Goal: Transaction & Acquisition: Purchase product/service

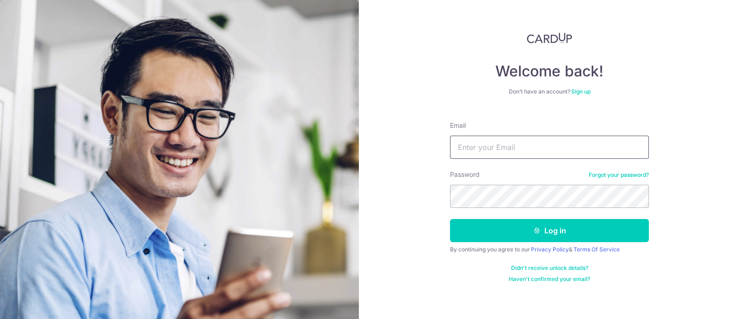
click at [508, 145] on input "Email" at bounding box center [549, 146] width 199 height 23
type input "hardwin_90@yahoo.com"
click at [450, 219] on button "Log in" at bounding box center [549, 230] width 199 height 23
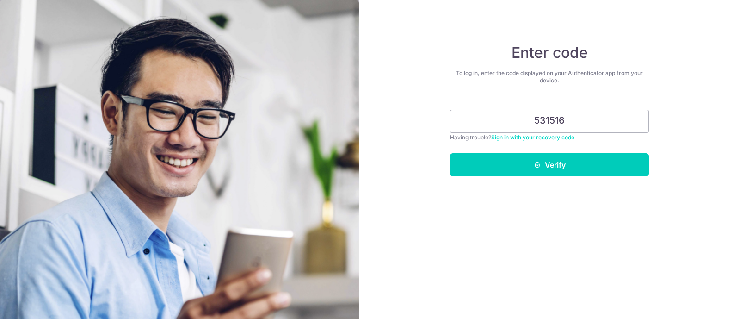
type input "531516"
click at [450, 153] on button "Verify" at bounding box center [549, 164] width 199 height 23
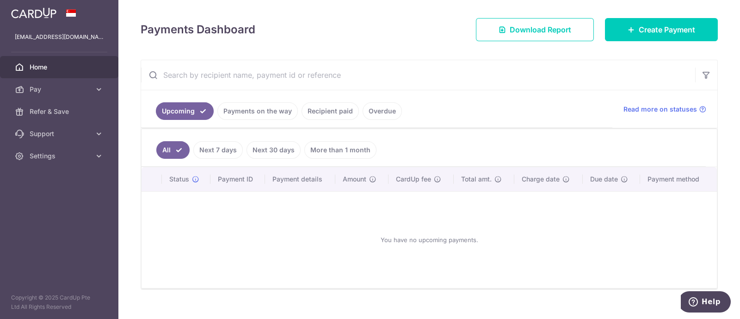
scroll to position [105, 0]
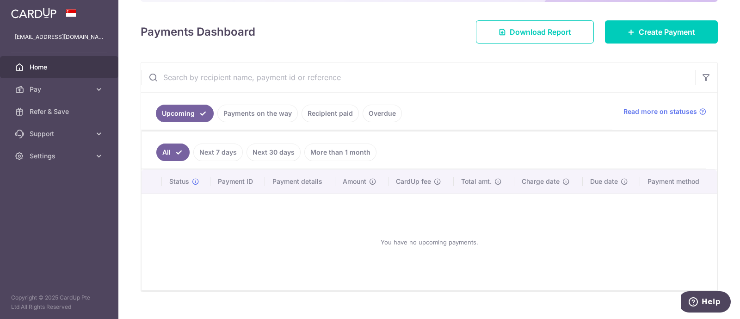
click at [230, 156] on link "Next 7 days" at bounding box center [217, 152] width 49 height 18
click at [275, 152] on link "Next 30 days" at bounding box center [273, 152] width 54 height 18
click at [172, 153] on link "All" at bounding box center [166, 152] width 20 height 18
click at [642, 31] on span "Create Payment" at bounding box center [666, 31] width 56 height 11
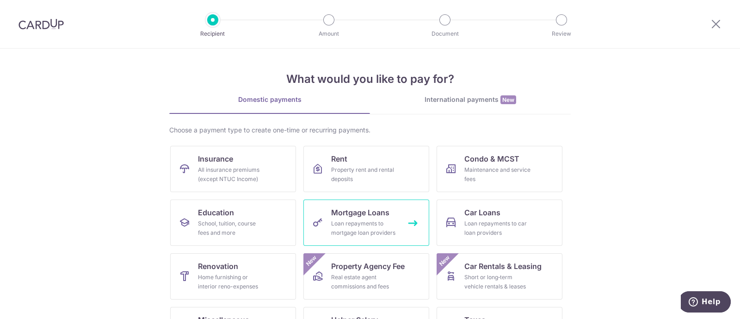
scroll to position [95, 0]
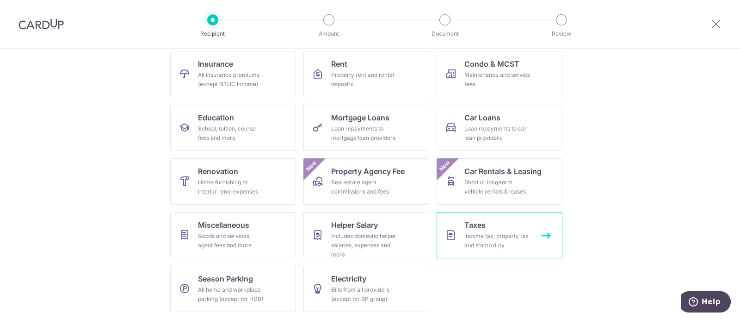
click at [506, 243] on div "Income tax, property tax and stamp duty" at bounding box center [497, 240] width 67 height 18
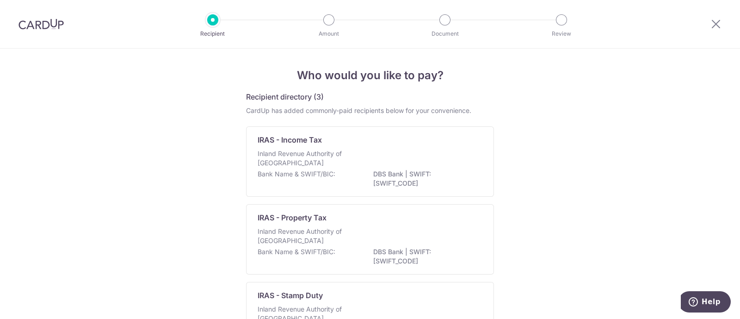
click at [297, 165] on p "Inland Revenue Authority of [GEOGRAPHIC_DATA]" at bounding box center [306, 158] width 98 height 18
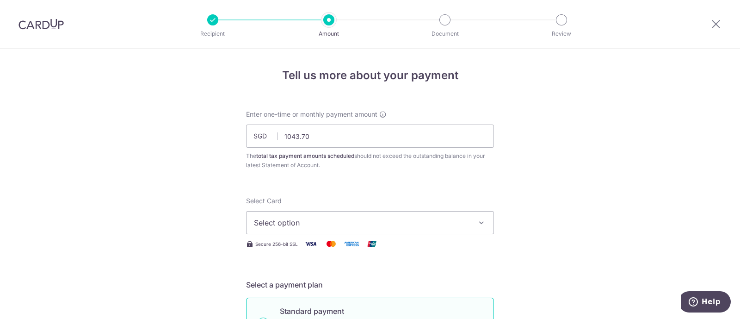
type input "1,043.70"
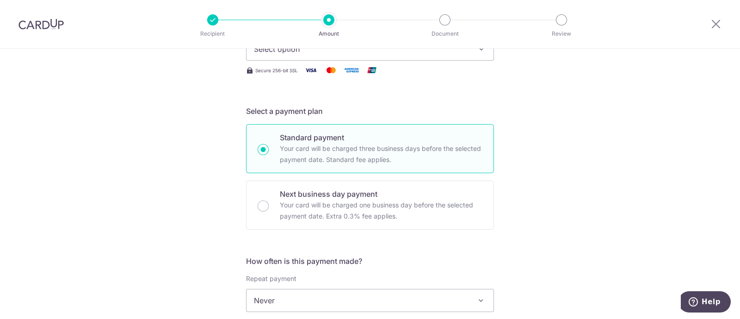
scroll to position [115, 0]
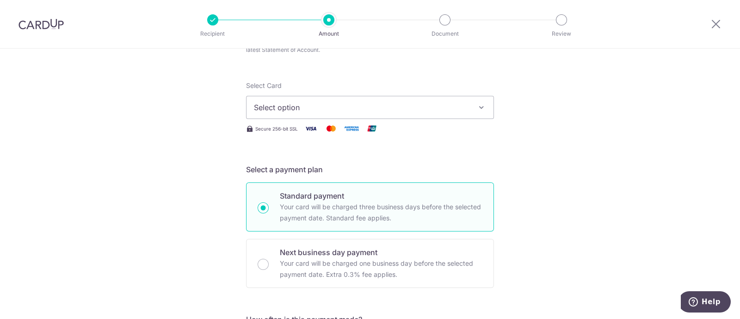
click at [316, 110] on span "Select option" at bounding box center [361, 107] width 215 height 11
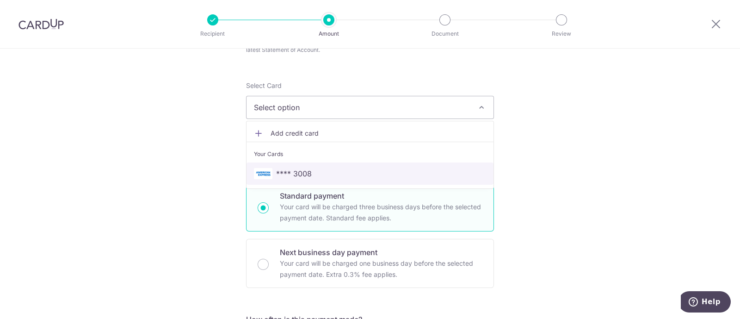
click at [317, 168] on span "**** 3008" at bounding box center [370, 173] width 232 height 11
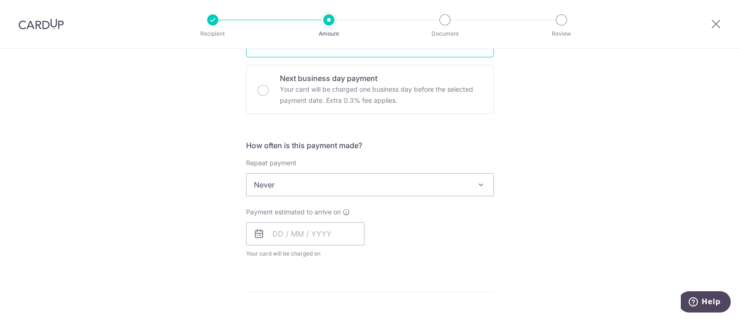
scroll to position [347, 0]
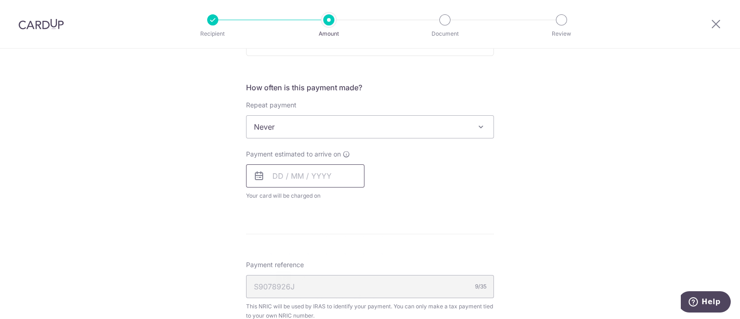
click at [313, 174] on input "text" at bounding box center [305, 175] width 118 height 23
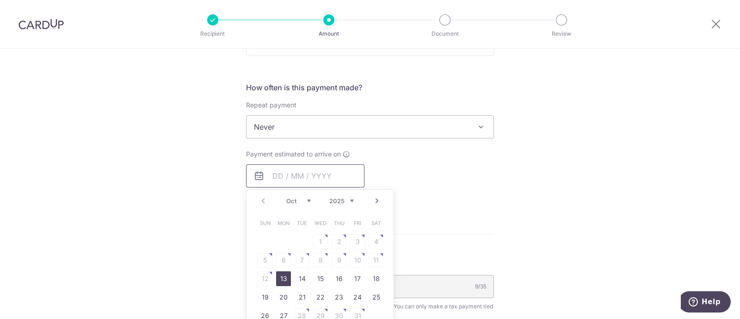
scroll to position [462, 0]
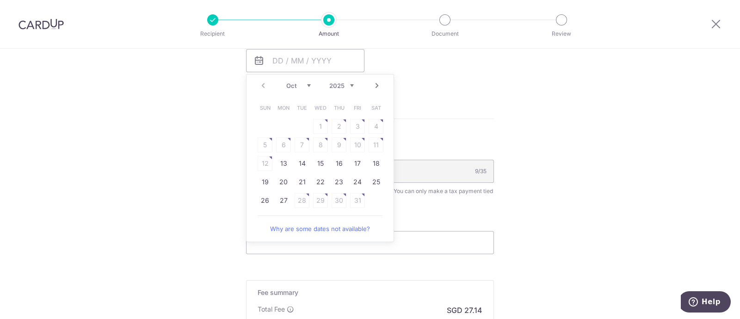
click at [375, 82] on link "Next" at bounding box center [376, 85] width 11 height 11
click at [354, 143] on link "7" at bounding box center [357, 144] width 15 height 15
type input "07/11/2025"
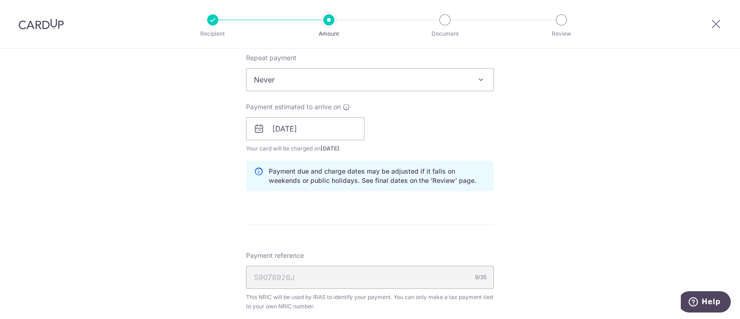
scroll to position [625, 0]
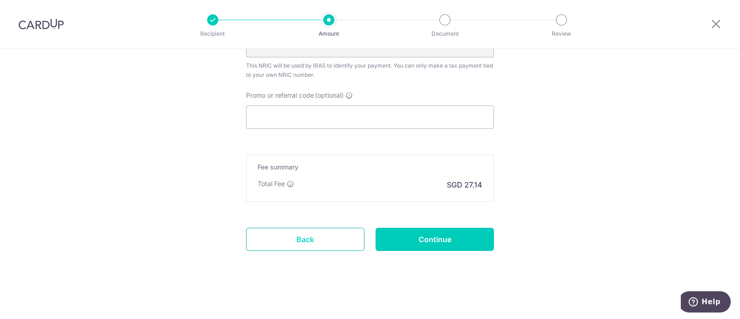
click at [307, 247] on link "Back" at bounding box center [305, 238] width 118 height 23
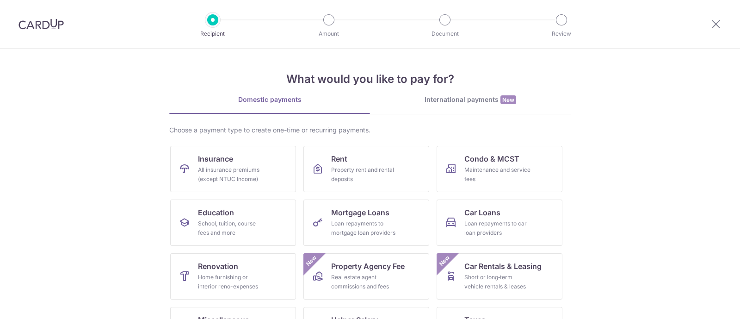
click at [41, 26] on img at bounding box center [40, 23] width 45 height 11
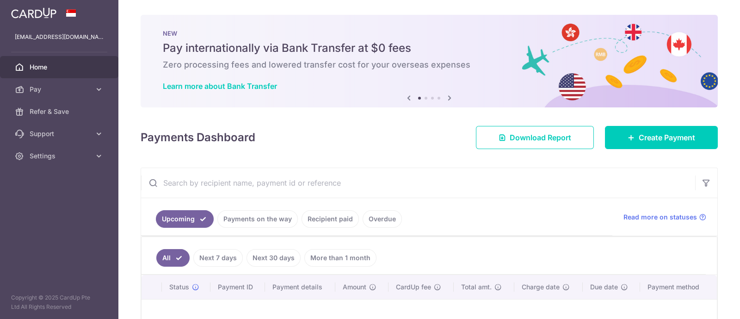
scroll to position [57, 0]
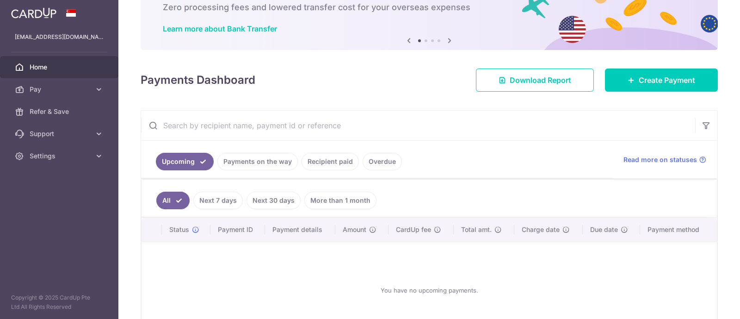
click at [262, 161] on link "Payments on the way" at bounding box center [257, 162] width 80 height 18
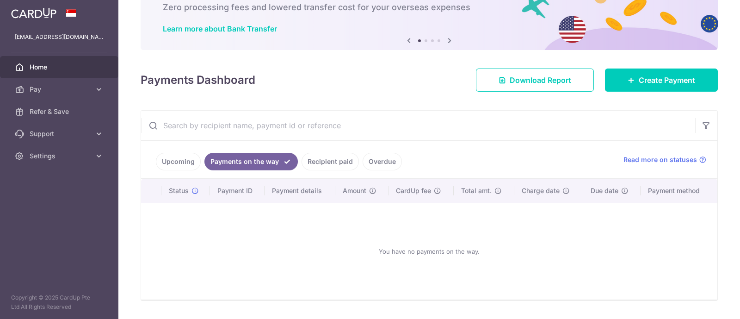
click at [336, 166] on link "Recipient paid" at bounding box center [329, 162] width 57 height 18
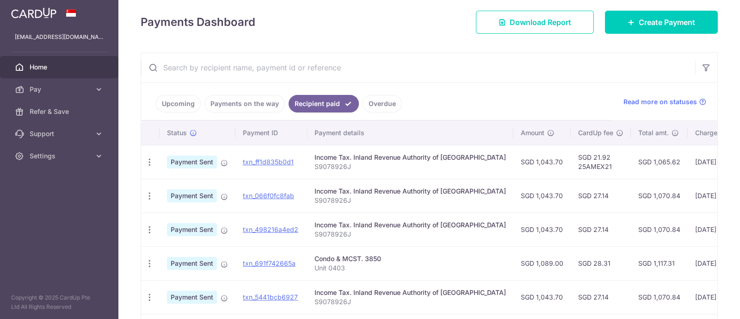
scroll to position [0, 0]
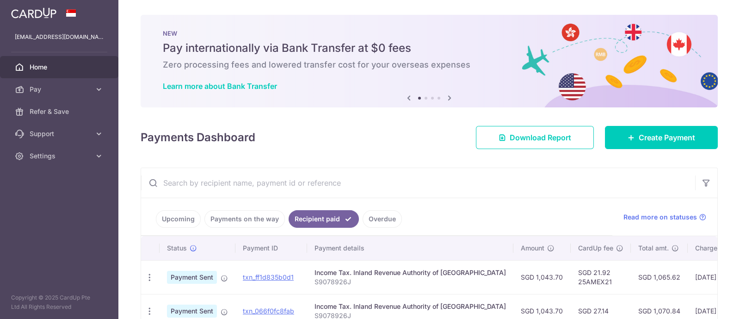
click at [178, 223] on link "Upcoming" at bounding box center [178, 219] width 45 height 18
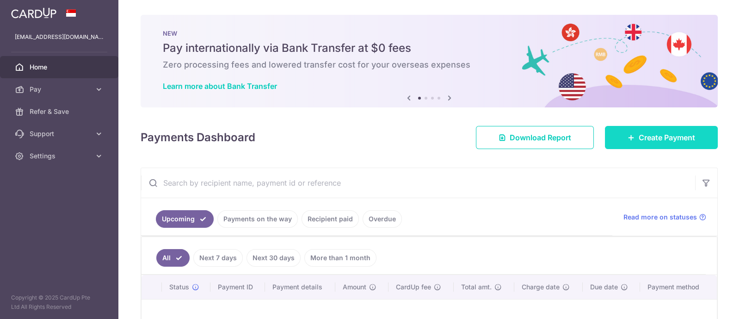
click at [644, 142] on span "Create Payment" at bounding box center [666, 137] width 56 height 11
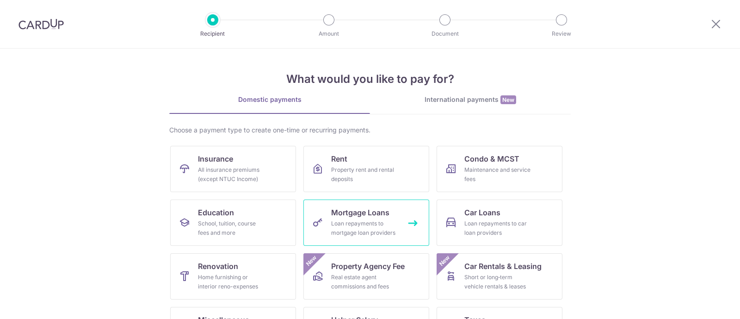
scroll to position [95, 0]
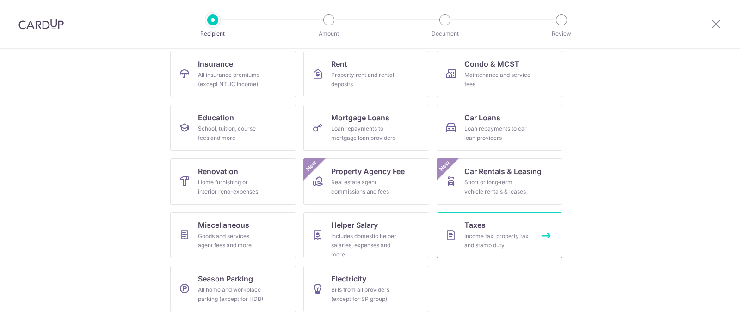
click at [477, 244] on div "Income tax, property tax and stamp duty" at bounding box center [497, 240] width 67 height 18
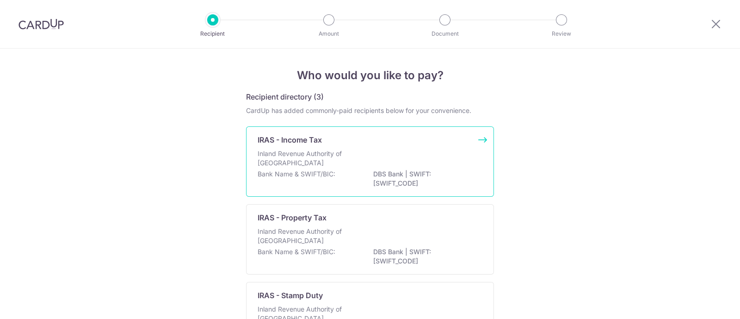
click at [292, 157] on p "Inland Revenue Authority of Singapore" at bounding box center [306, 158] width 98 height 18
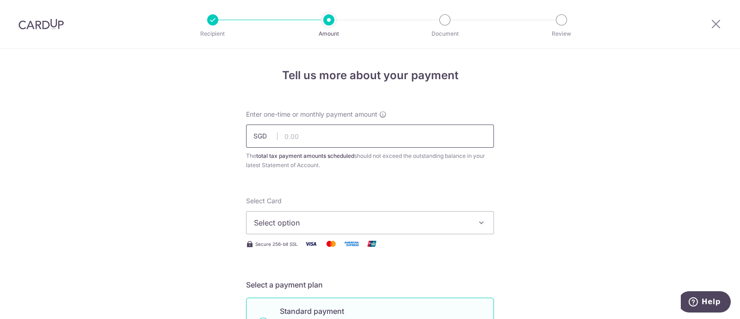
scroll to position [57, 0]
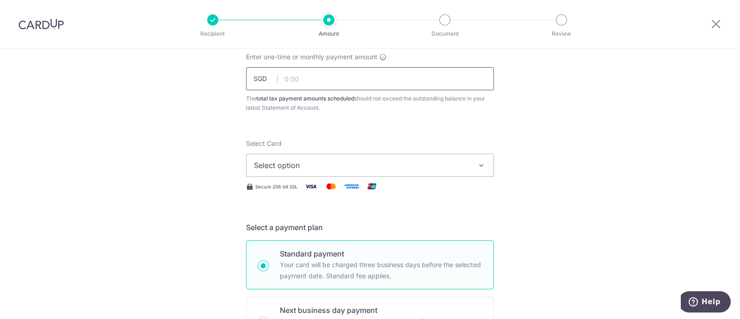
click at [312, 75] on input "text" at bounding box center [370, 78] width 248 height 23
type input "1,043.70"
click at [305, 162] on span "Select option" at bounding box center [361, 164] width 215 height 11
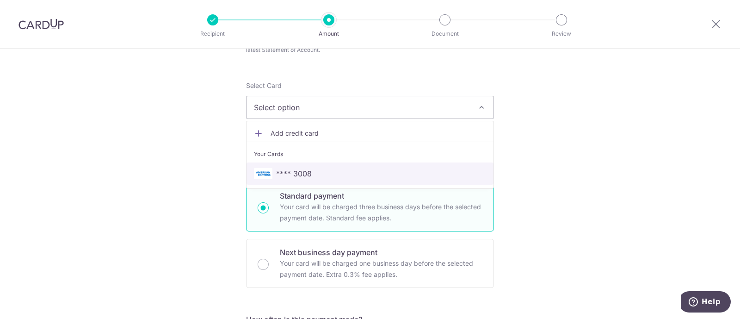
drag, startPoint x: 286, startPoint y: 166, endPoint x: 244, endPoint y: 200, distance: 53.9
click at [287, 168] on span "**** 3008" at bounding box center [294, 173] width 36 height 11
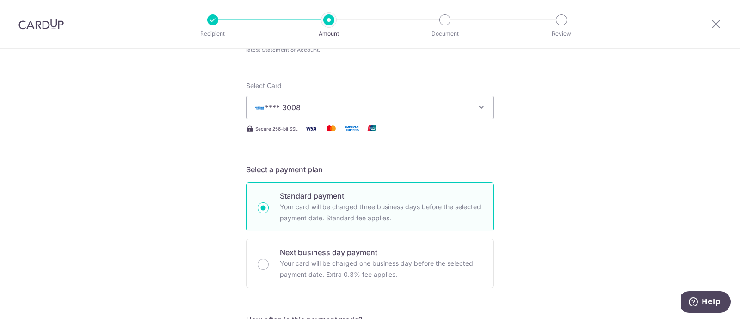
scroll to position [347, 0]
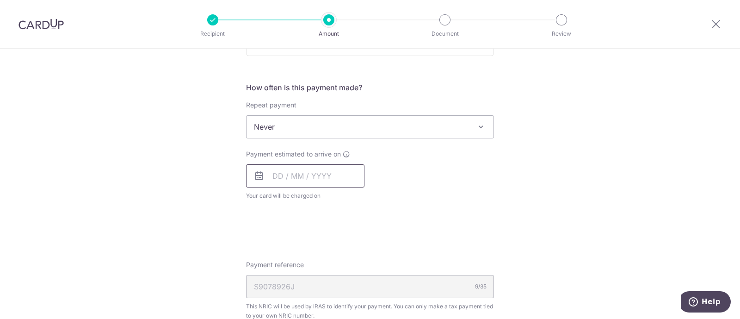
click at [294, 177] on input "text" at bounding box center [305, 175] width 118 height 23
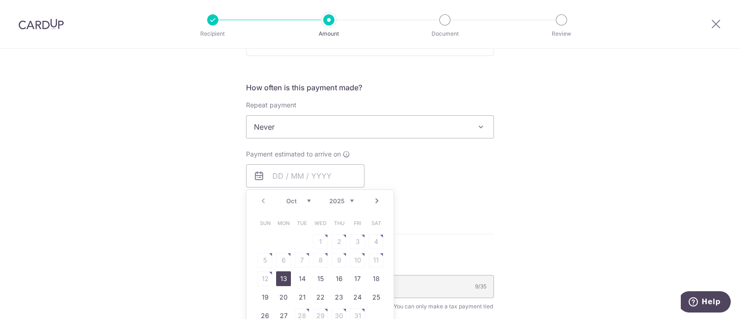
click at [373, 202] on link "Next" at bounding box center [376, 200] width 11 height 11
click at [353, 262] on link "7" at bounding box center [357, 259] width 15 height 15
type input "[DATE]"
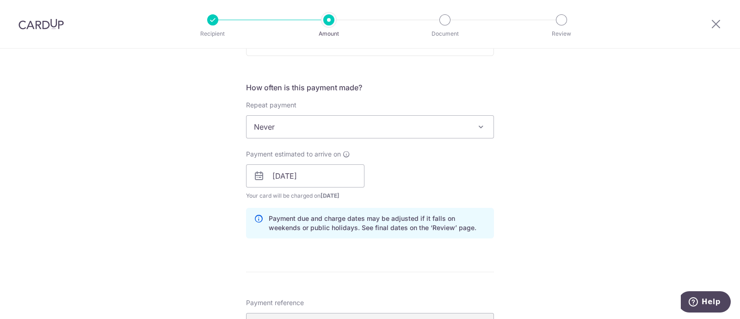
click at [156, 206] on div "Tell us more about your payment Enter one-time or monthly payment amount SGD 1,…" at bounding box center [370, 150] width 740 height 896
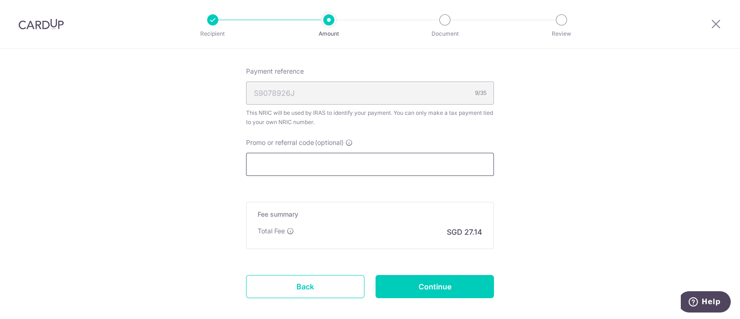
scroll to position [625, 0]
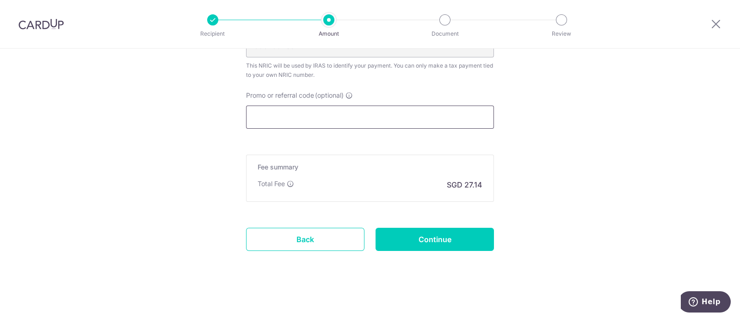
click at [324, 118] on input "Promo or referral code (optional)" at bounding box center [370, 116] width 248 height 23
click at [434, 238] on input "Continue" at bounding box center [434, 238] width 118 height 23
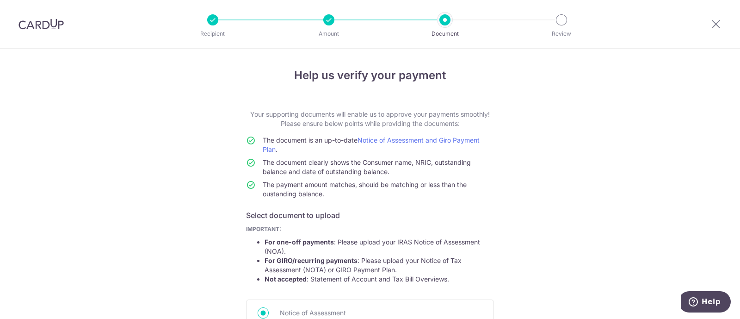
scroll to position [153, 0]
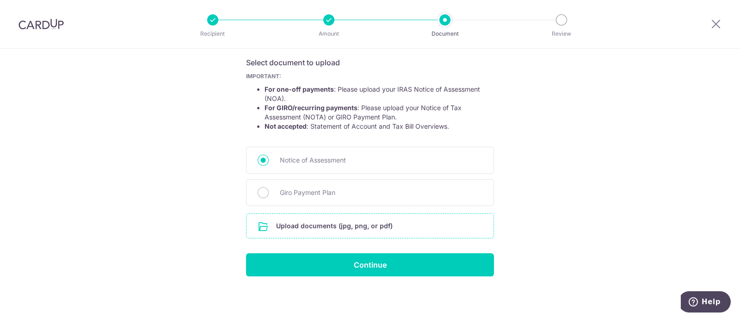
click at [348, 225] on input "file" at bounding box center [369, 226] width 247 height 24
click at [329, 227] on input "file" at bounding box center [369, 226] width 247 height 24
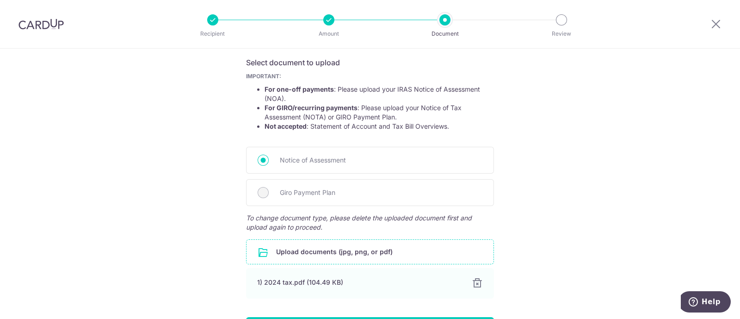
click at [195, 160] on div "Help us verify your payment Your supporting documents will enable us to approve…" at bounding box center [370, 139] width 740 height 487
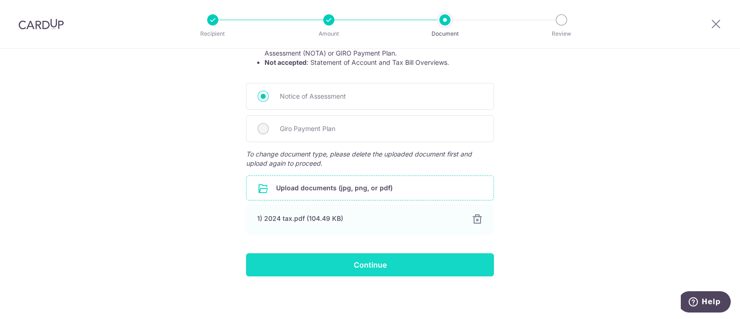
click at [381, 264] on input "Continue" at bounding box center [370, 264] width 248 height 23
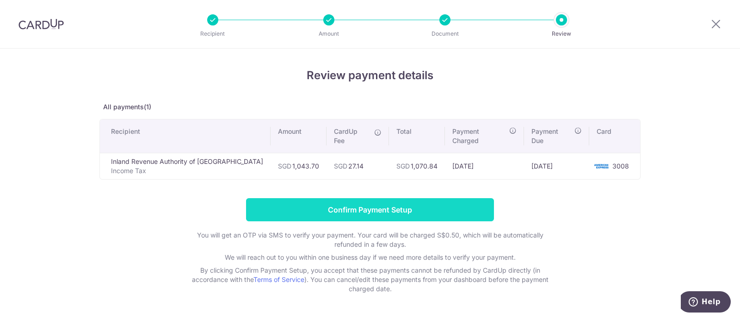
click at [383, 198] on input "Confirm Payment Setup" at bounding box center [370, 209] width 248 height 23
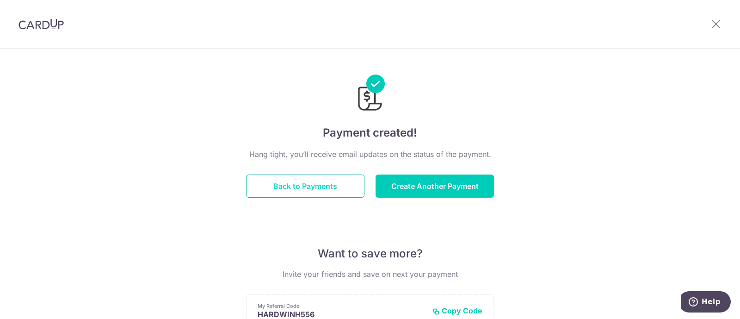
click at [332, 192] on button "Back to Payments" at bounding box center [305, 185] width 118 height 23
